Goal: Information Seeking & Learning: Learn about a topic

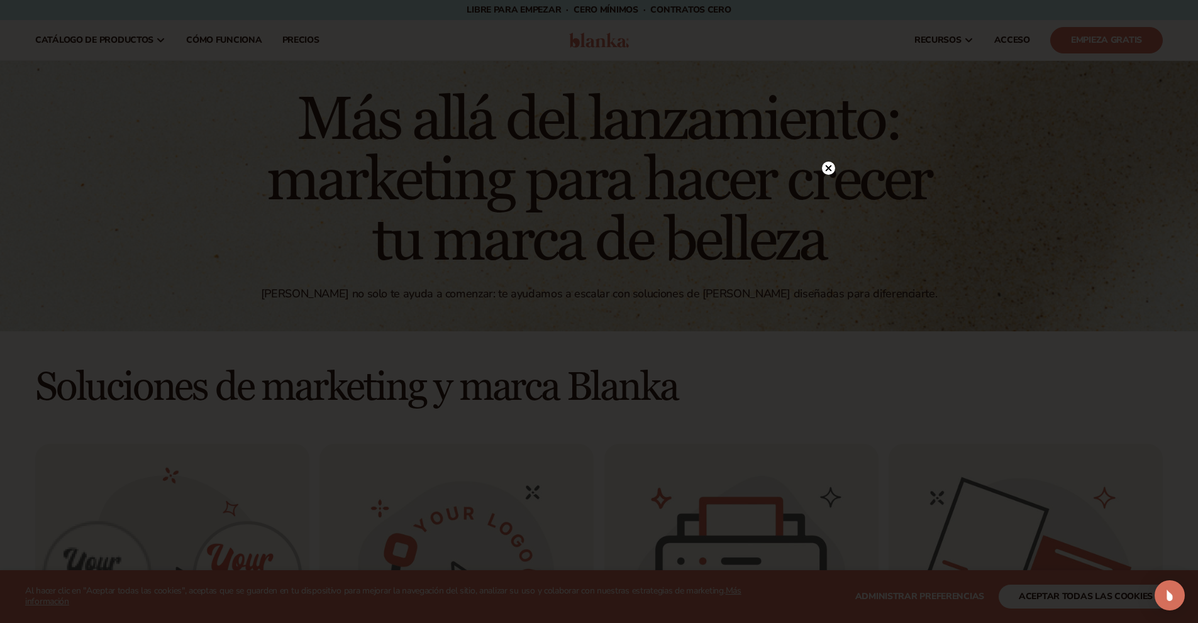
click at [1037, 232] on div at bounding box center [599, 311] width 1198 height 623
click at [832, 169] on circle at bounding box center [828, 168] width 13 height 13
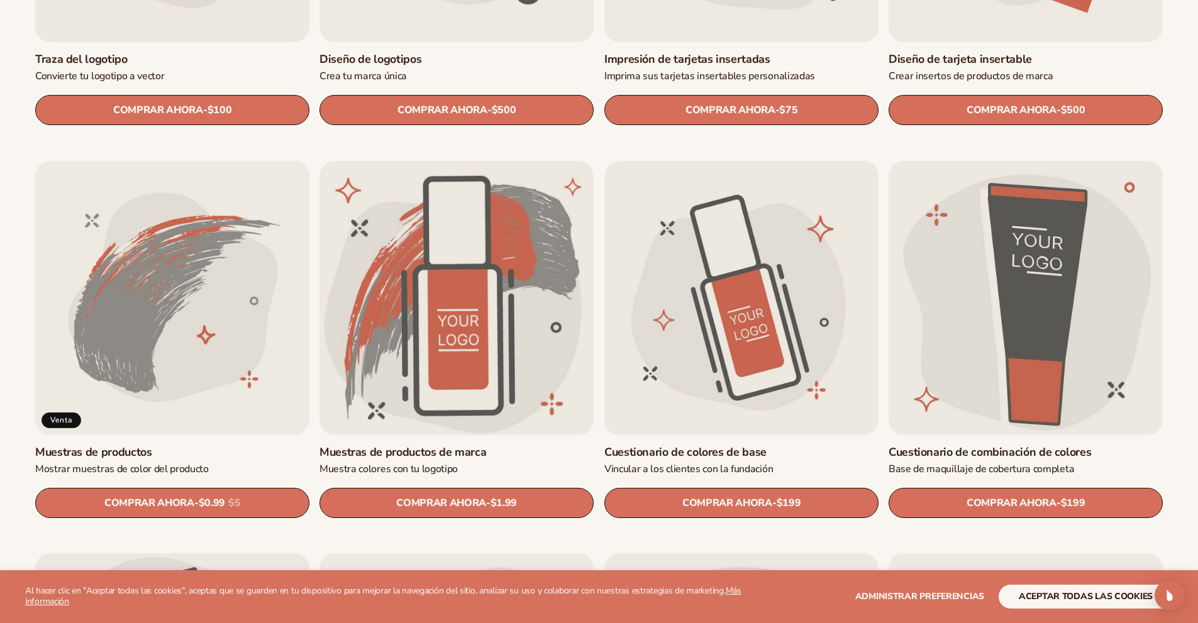
scroll to position [755, 0]
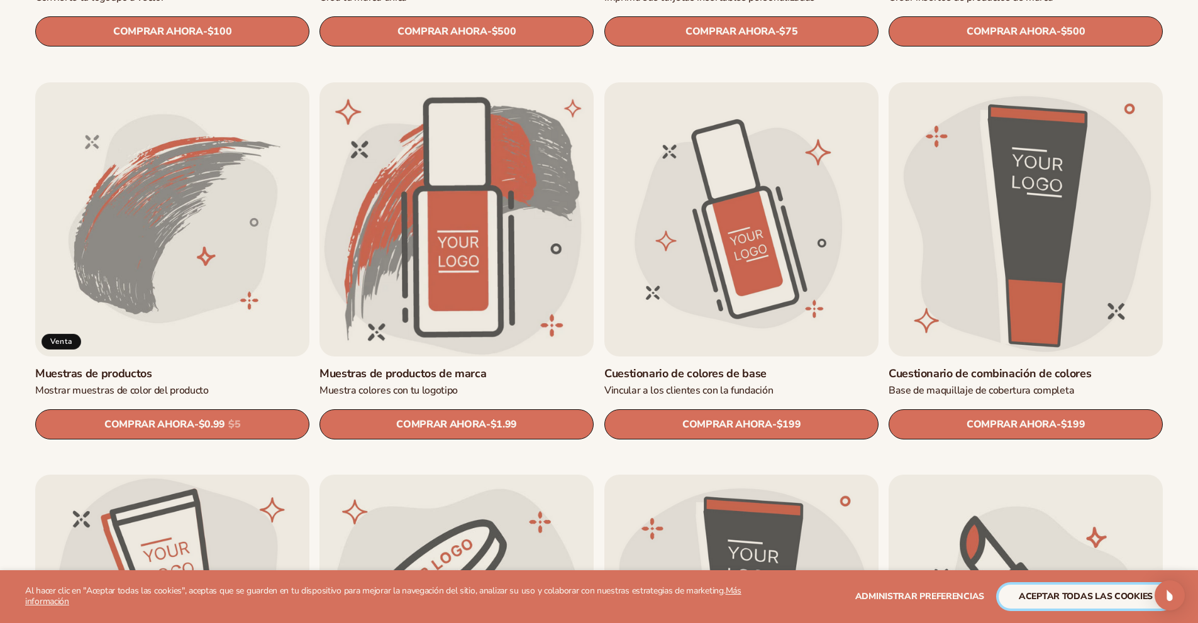
click at [1069, 598] on font "aceptar todas las cookies" at bounding box center [1086, 597] width 134 height 12
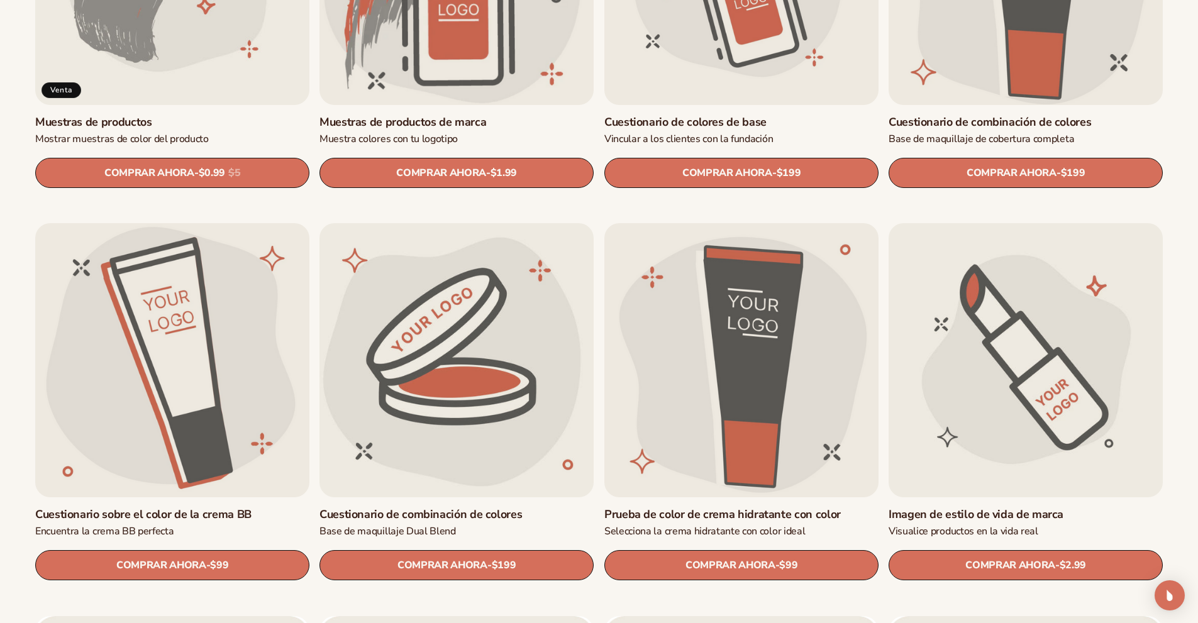
scroll to position [1132, 0]
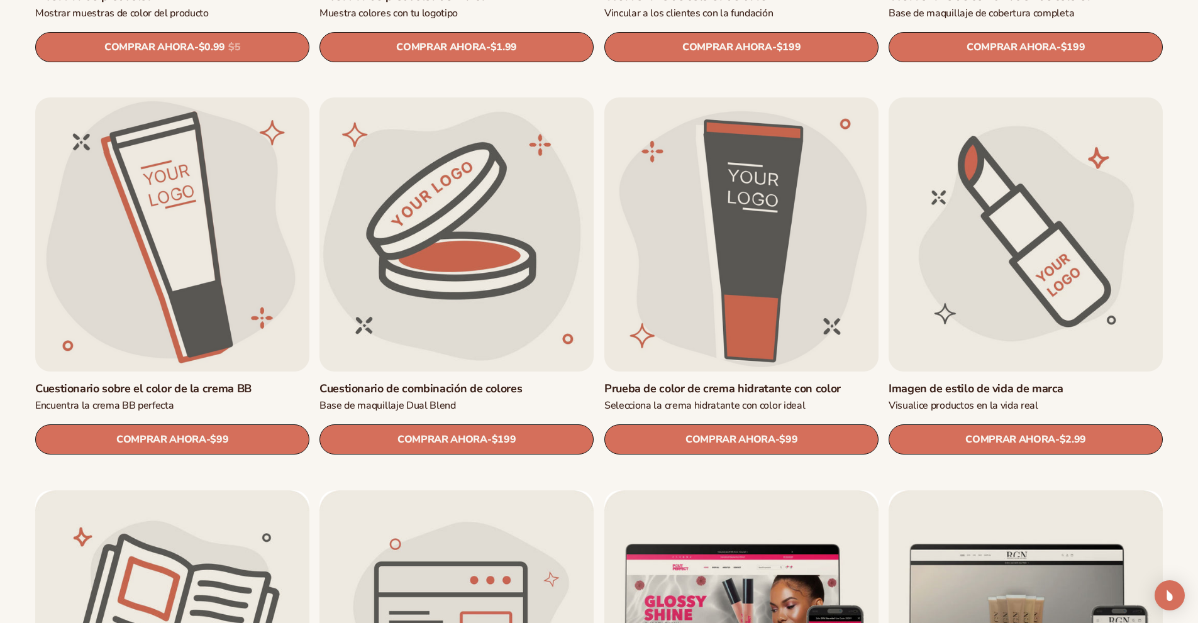
click at [998, 382] on link "Imagen de estilo de vida de marca" at bounding box center [1026, 389] width 274 height 14
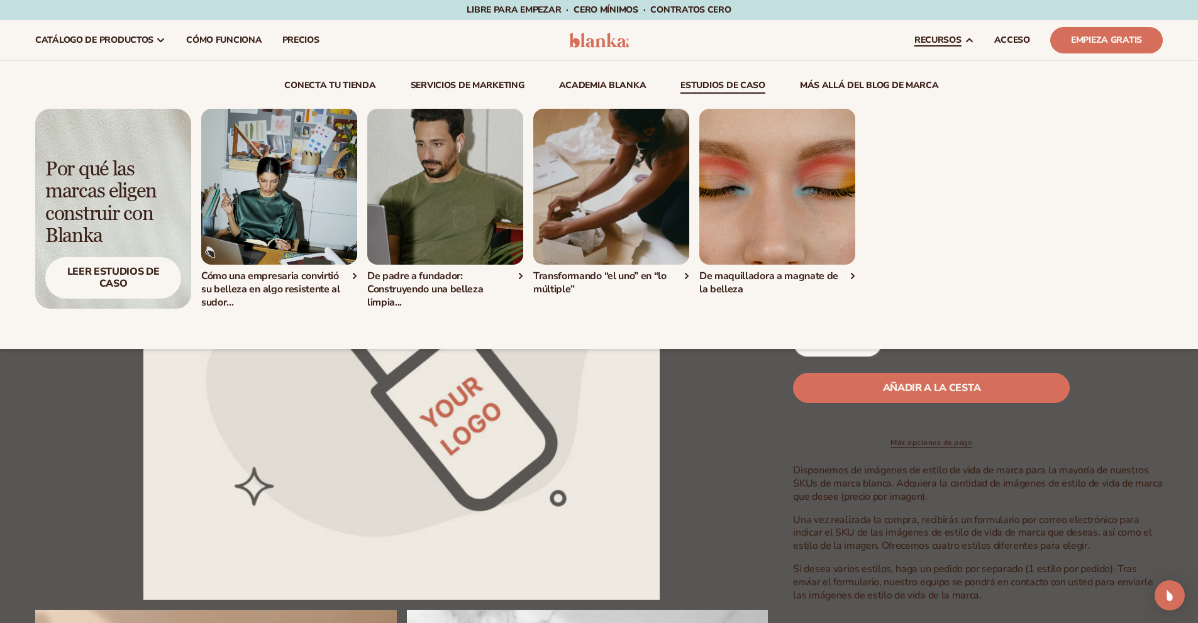
click at [1020, 182] on div "Cómo una empresaria convirtió su belleza en algo resistente al sudor..." at bounding box center [682, 209] width 962 height 200
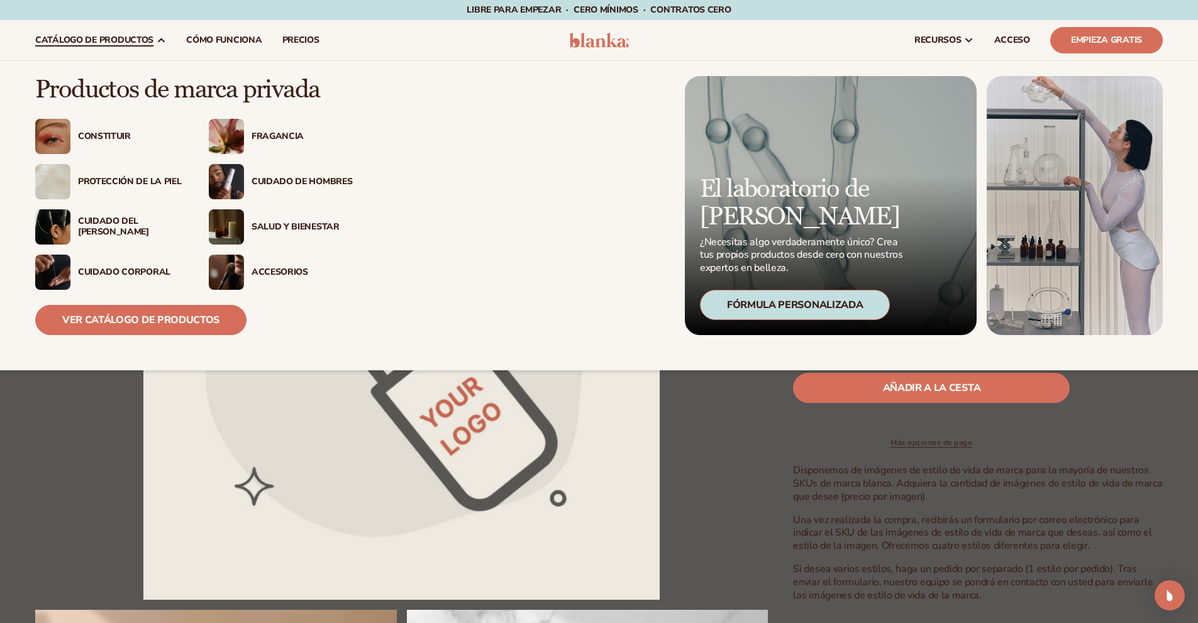
click at [130, 180] on font "Protección de la piel" at bounding box center [129, 181] width 103 height 12
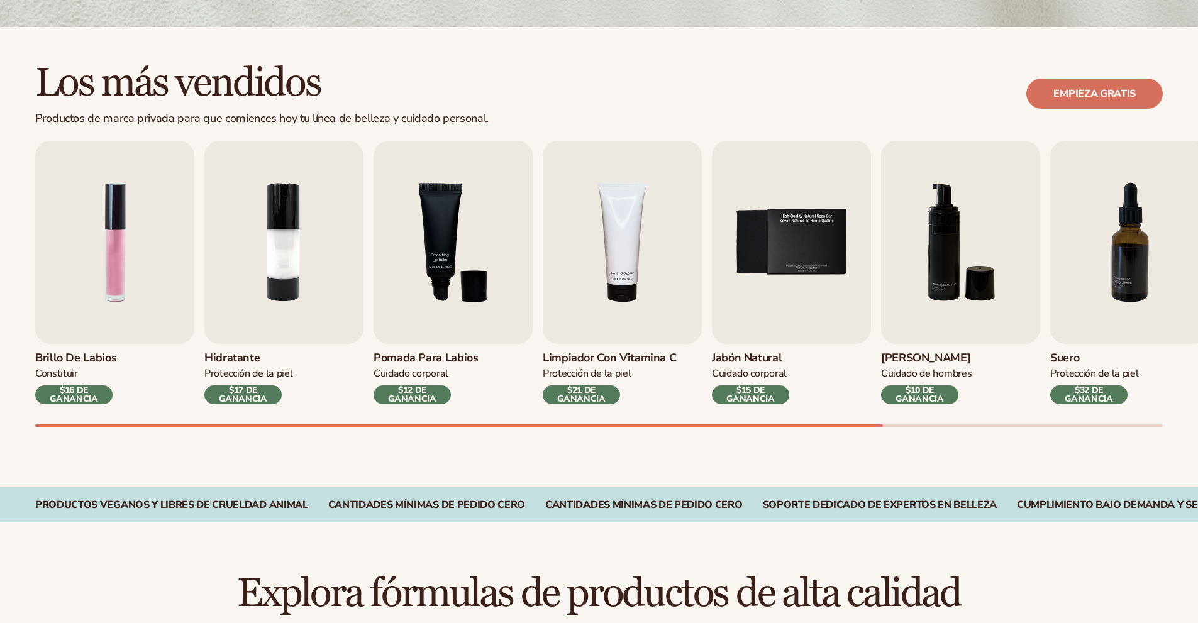
scroll to position [314, 0]
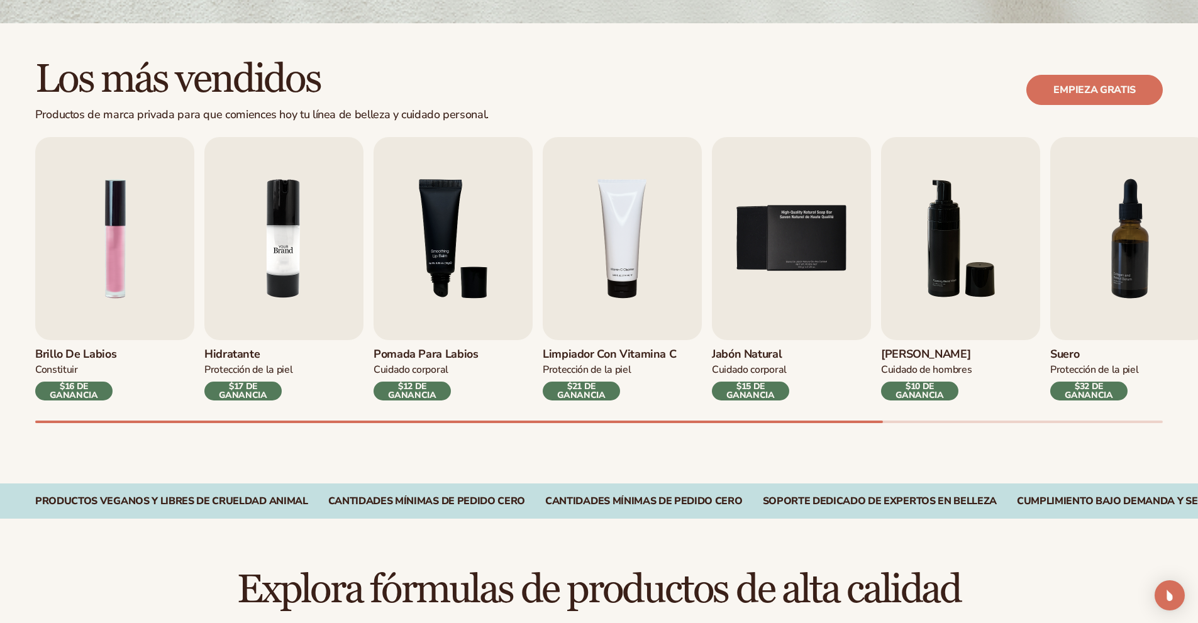
click at [278, 268] on img "2 / 9" at bounding box center [283, 238] width 159 height 203
click at [279, 203] on img "2 / 9" at bounding box center [283, 238] width 159 height 203
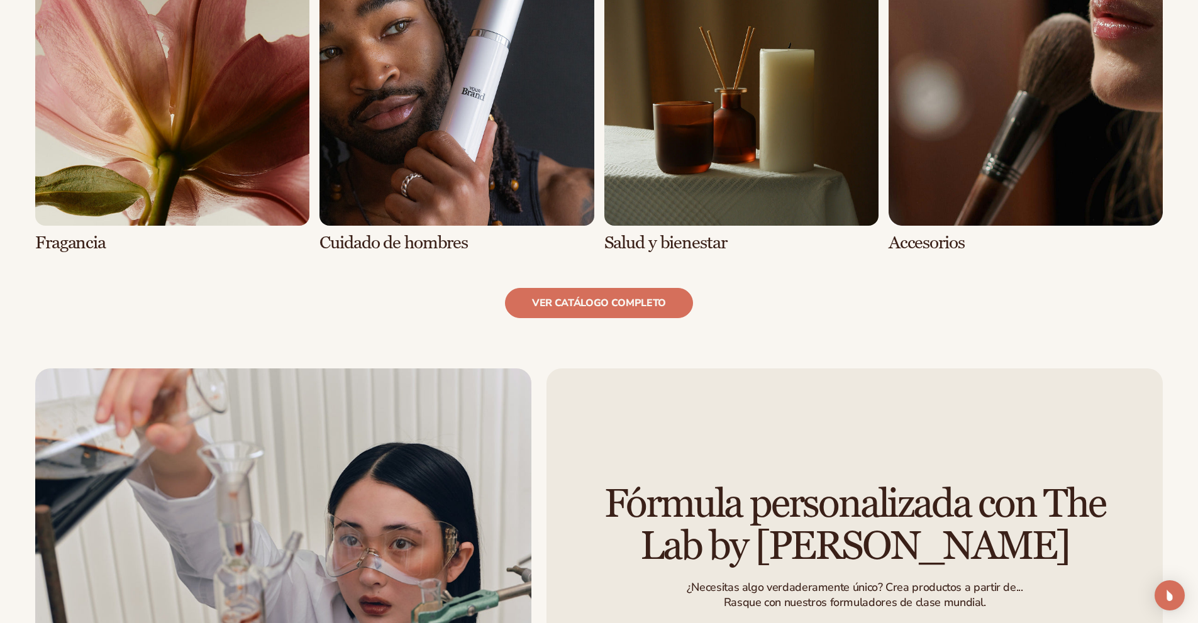
scroll to position [1321, 0]
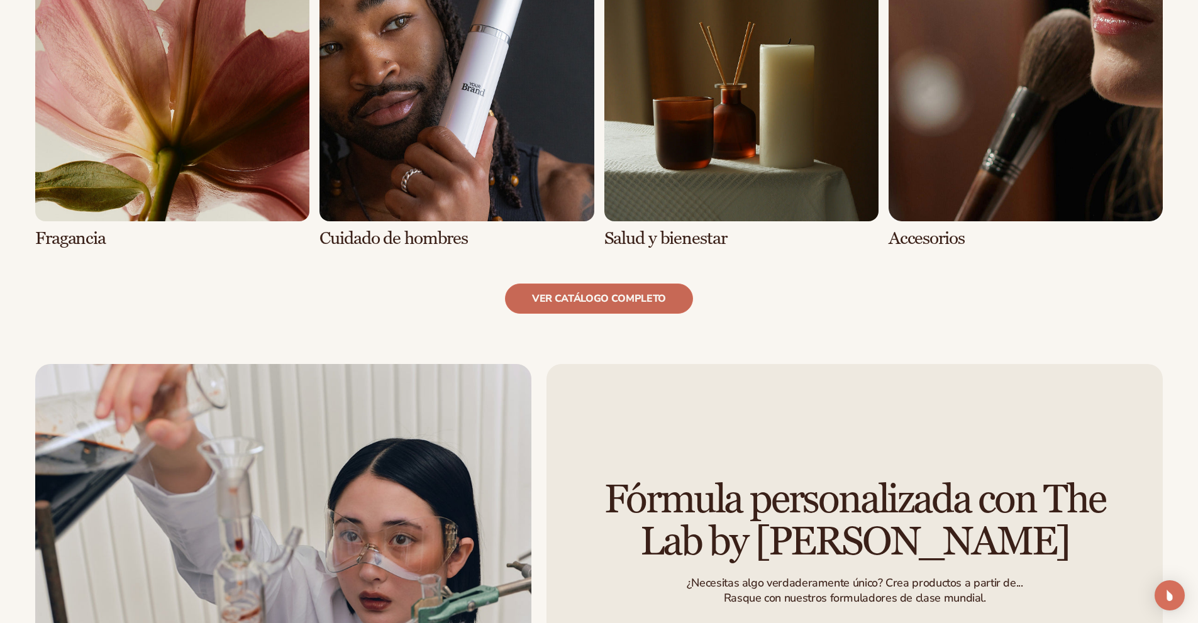
click at [628, 297] on font "ver catálogo completo" at bounding box center [599, 299] width 134 height 14
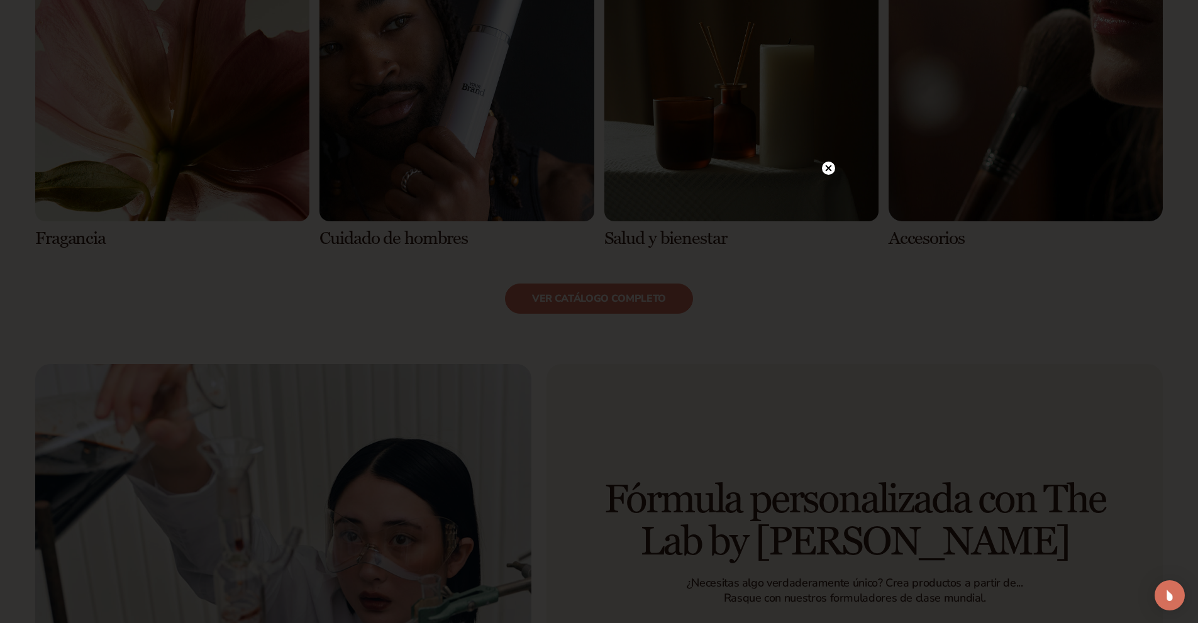
click at [830, 166] on circle at bounding box center [828, 168] width 13 height 13
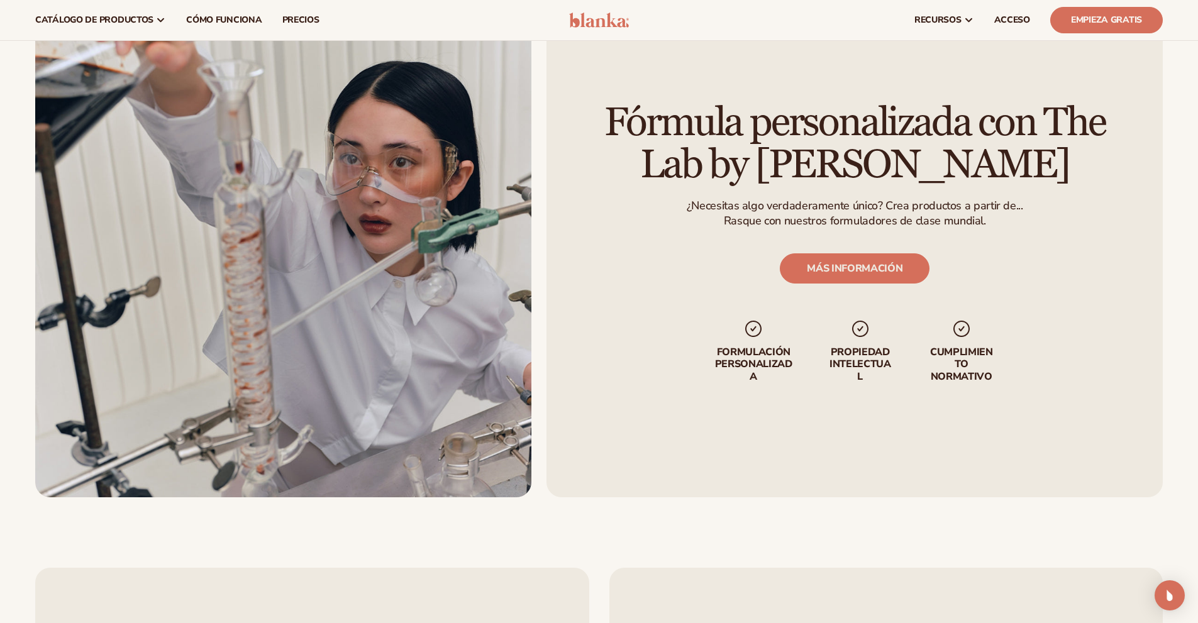
scroll to position [1258, 0]
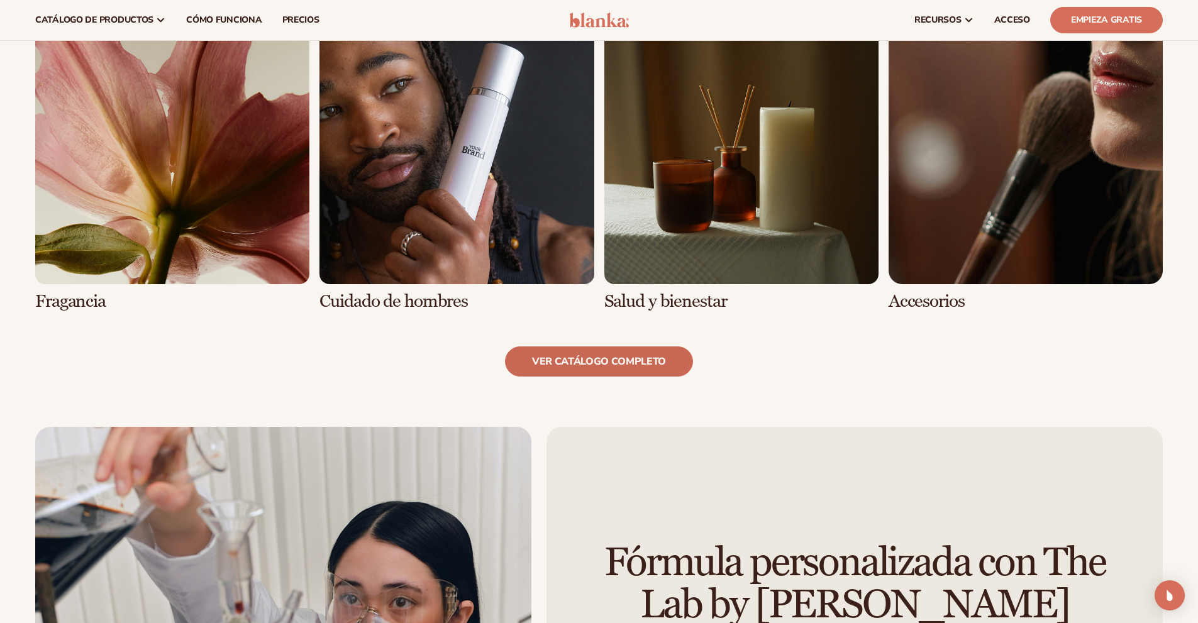
click at [608, 360] on font "ver catálogo completo" at bounding box center [599, 362] width 134 height 14
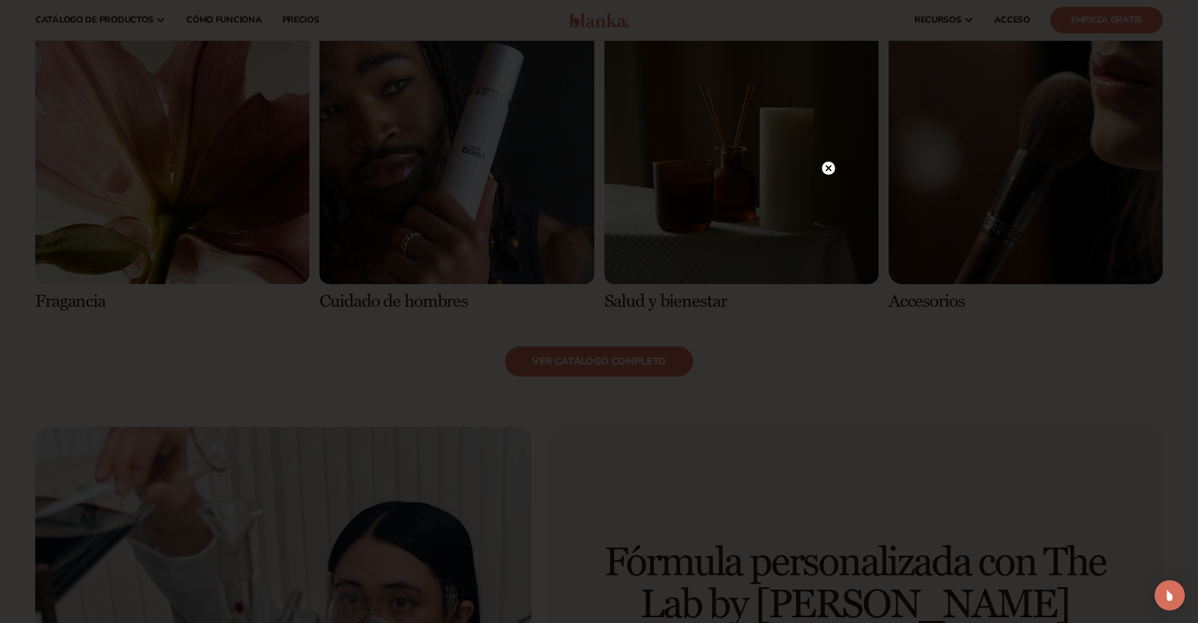
click at [827, 168] on icon at bounding box center [828, 168] width 6 height 6
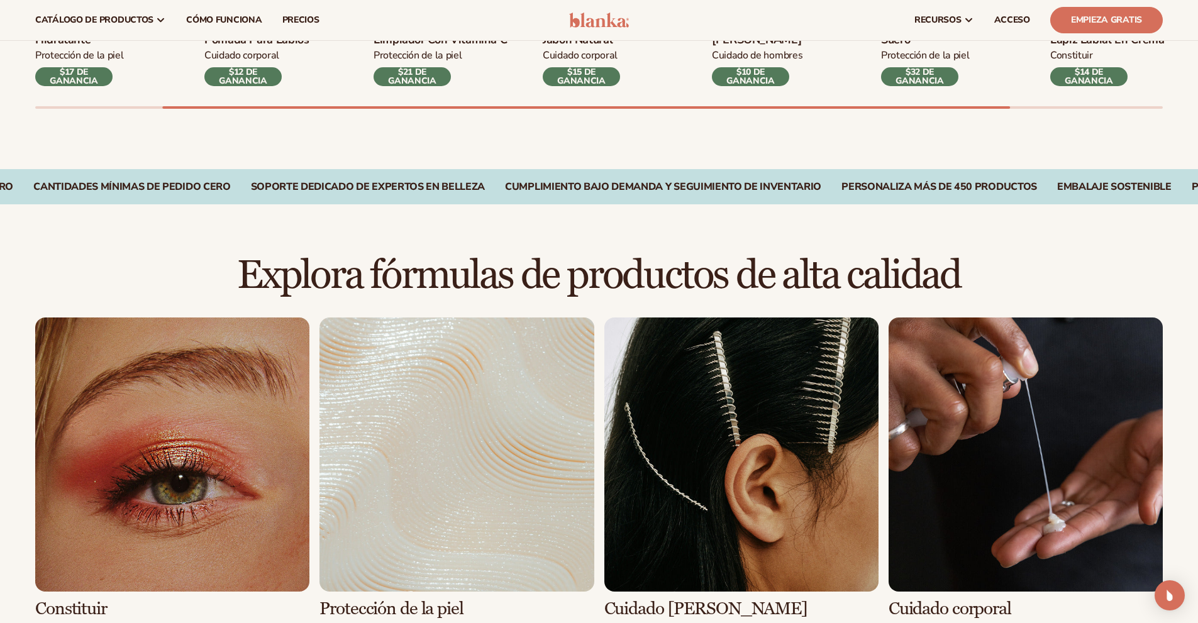
scroll to position [252, 0]
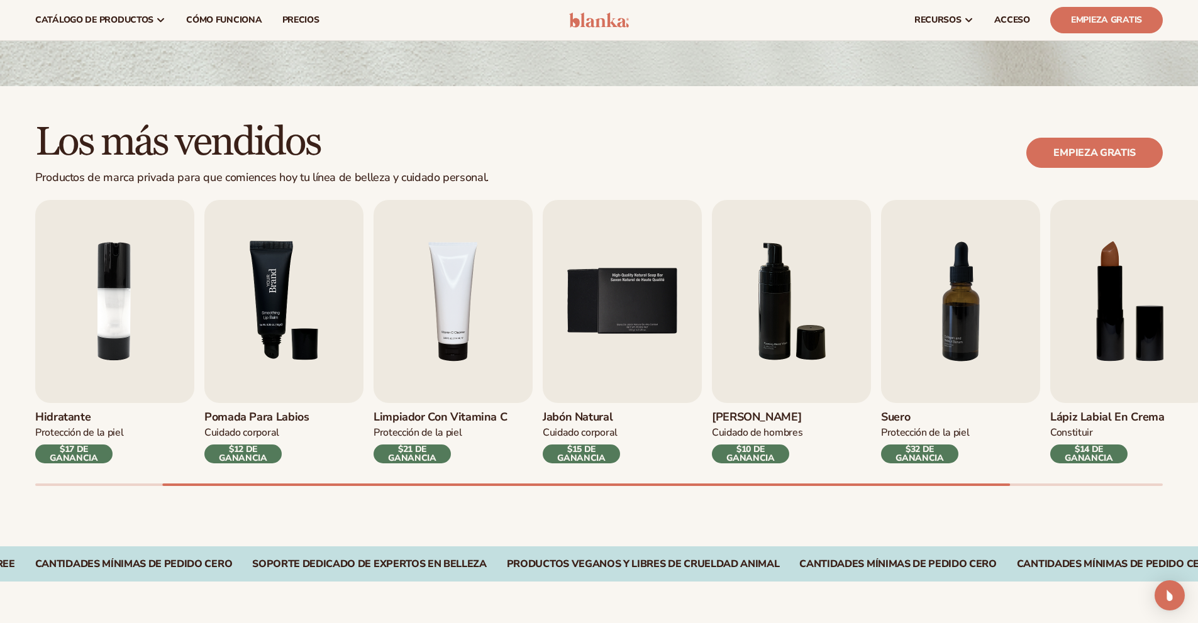
click at [292, 299] on img "3 / 9" at bounding box center [283, 301] width 159 height 203
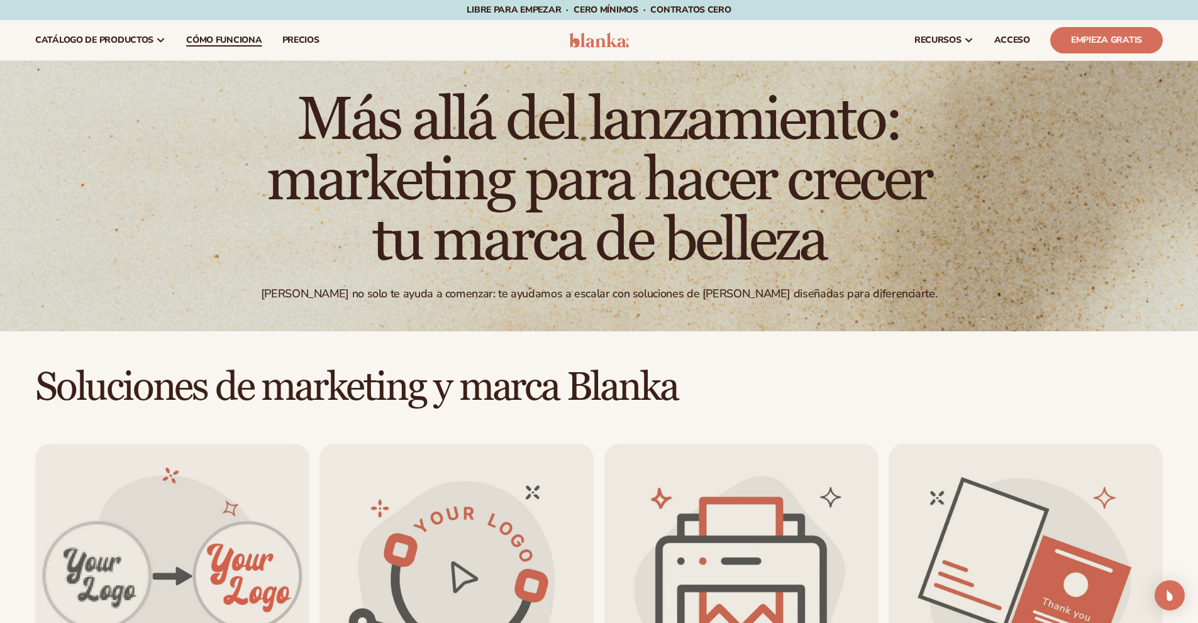
click at [220, 39] on font "Cómo funciona" at bounding box center [223, 40] width 75 height 12
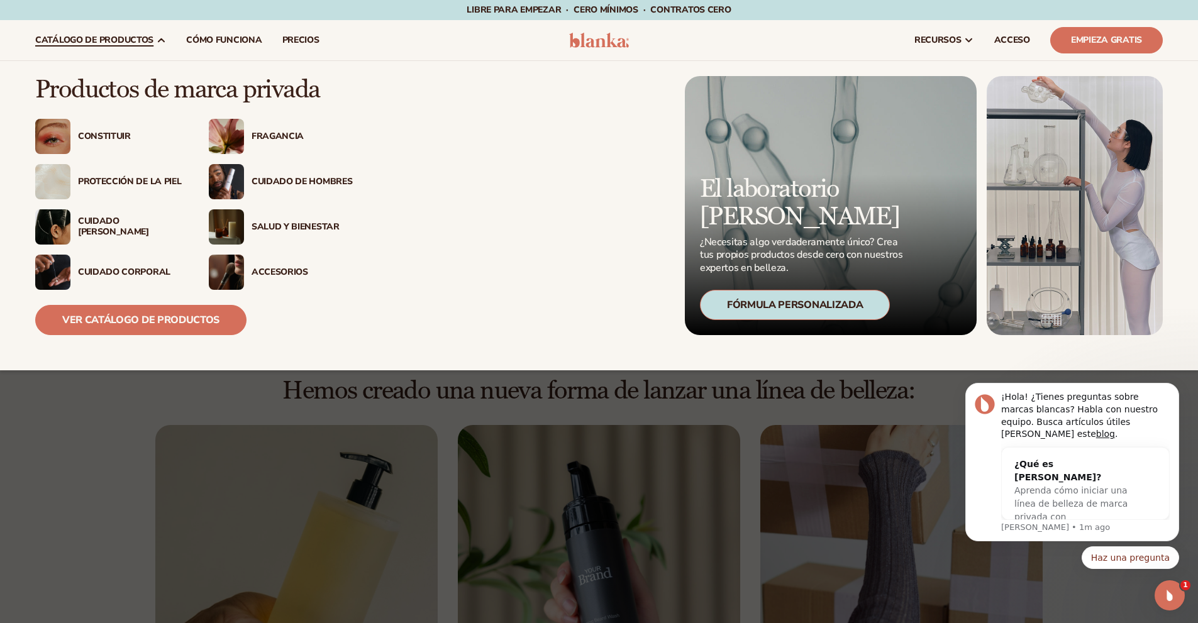
click at [132, 42] on font "catálogo de productos" at bounding box center [94, 40] width 118 height 12
click at [591, 238] on div "Productos de marca privada Constituir" at bounding box center [599, 205] width 1128 height 259
click at [180, 324] on font "Ver catálogo de productos" at bounding box center [140, 320] width 157 height 14
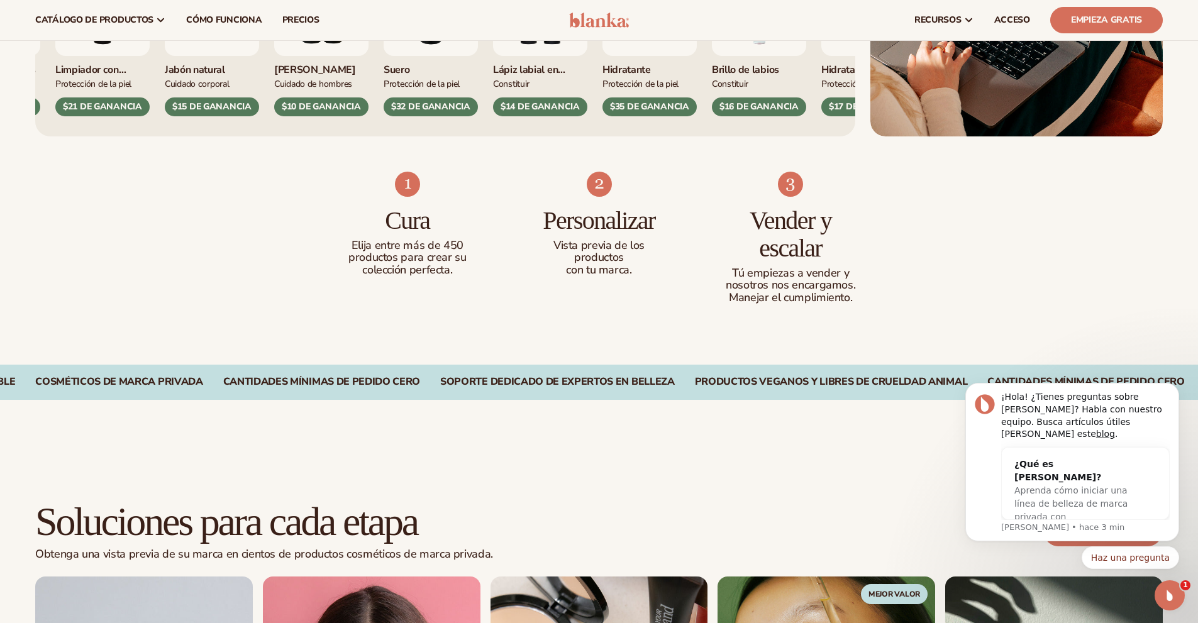
scroll to position [377, 0]
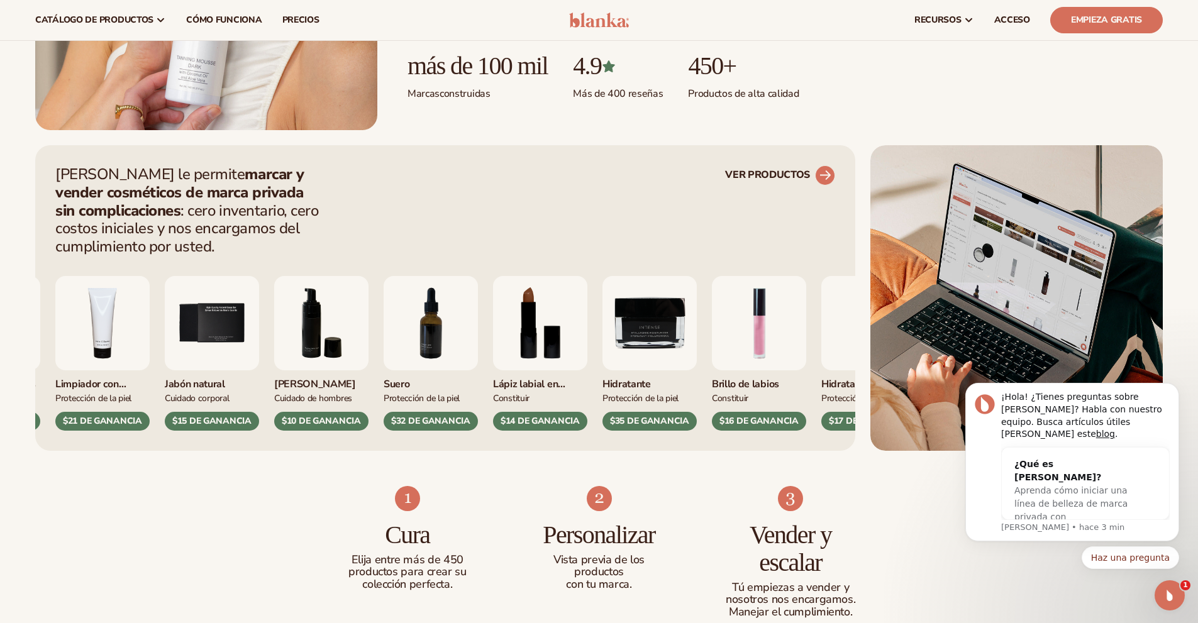
click at [781, 172] on font "VER PRODUCTOS" at bounding box center [767, 175] width 85 height 14
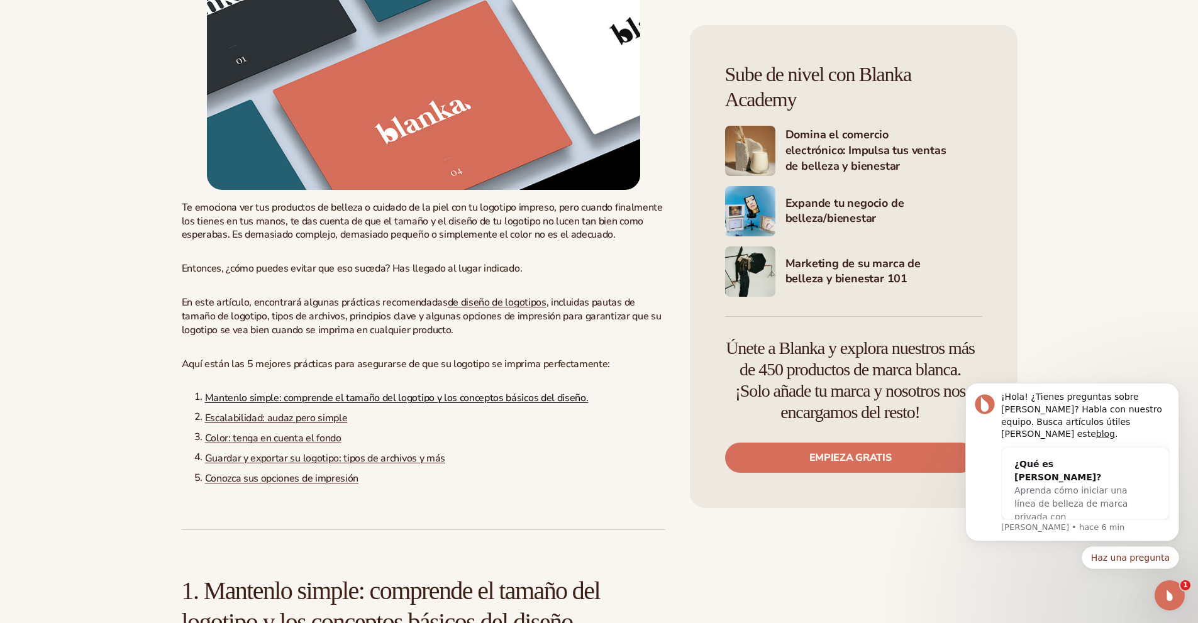
scroll to position [629, 0]
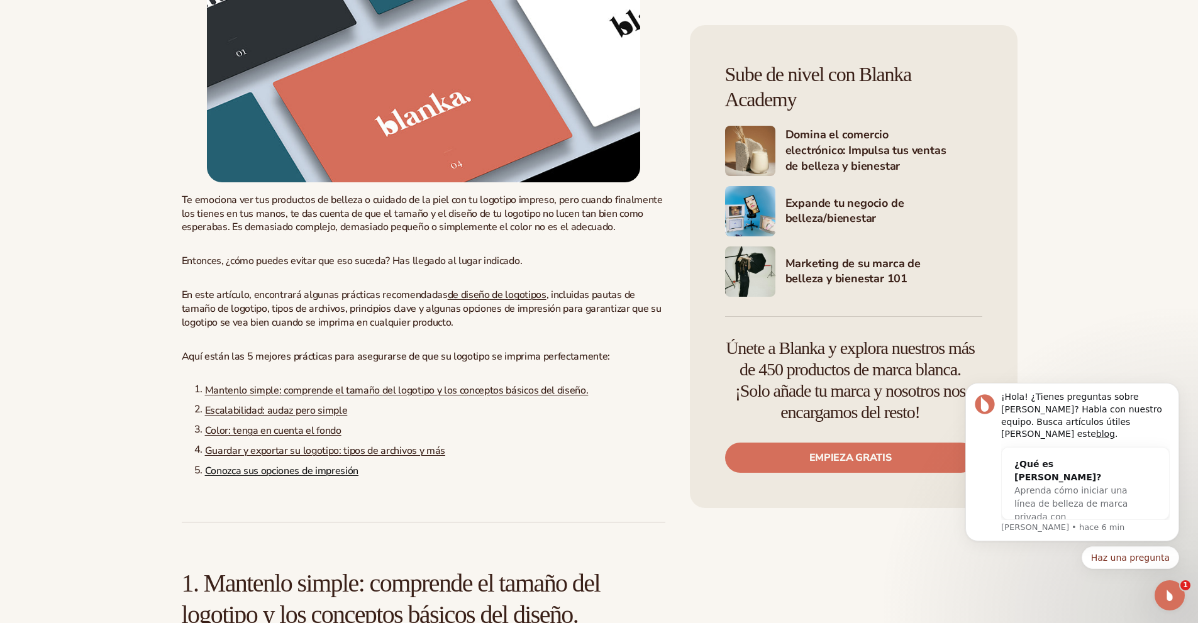
click at [323, 478] on font "Conozca sus opciones de impresión" at bounding box center [281, 471] width 153 height 14
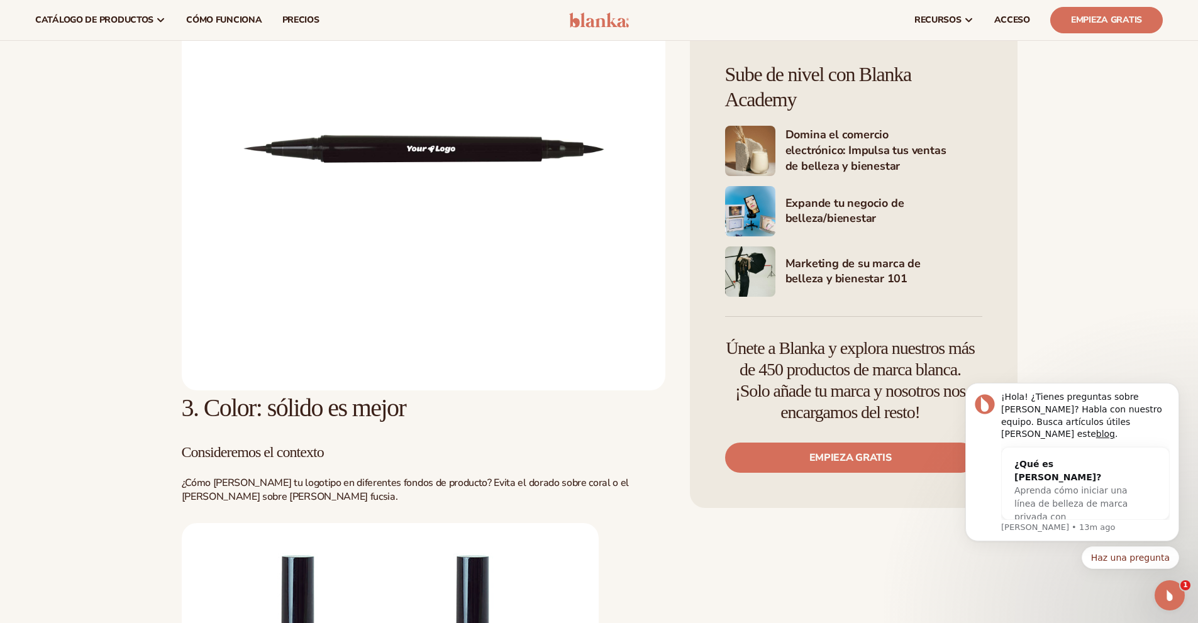
scroll to position [6353, 0]
